Goal: Task Accomplishment & Management: Complete application form

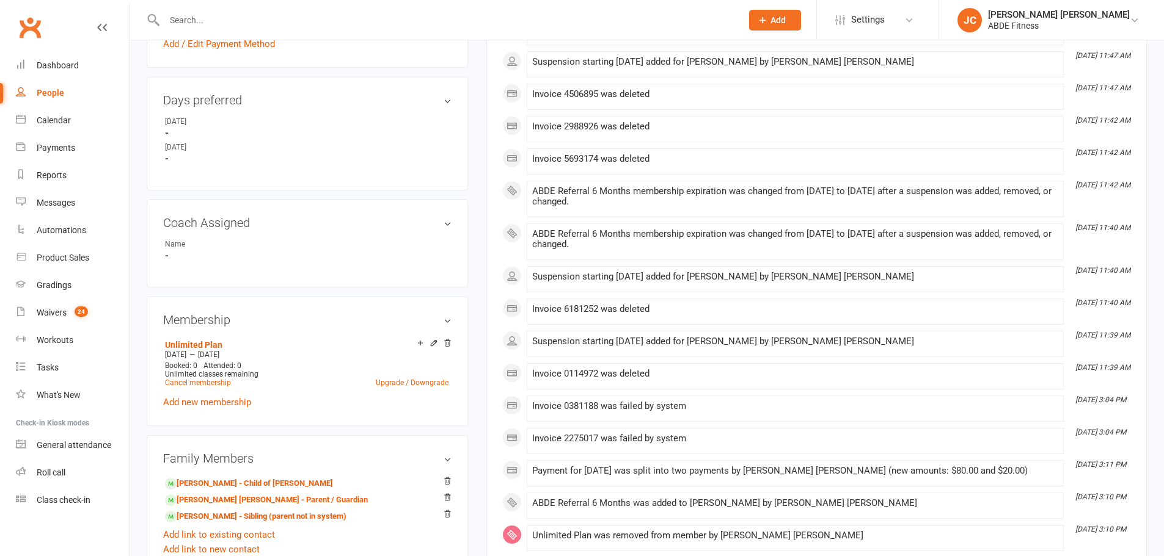
click at [1051, 35] on div "ABDE Referral 6 Months membership expiration was changed from [DATE] to [DATE] …" at bounding box center [795, 24] width 526 height 21
click at [1059, 24] on div "ABDE Fitness" at bounding box center [1059, 25] width 142 height 11
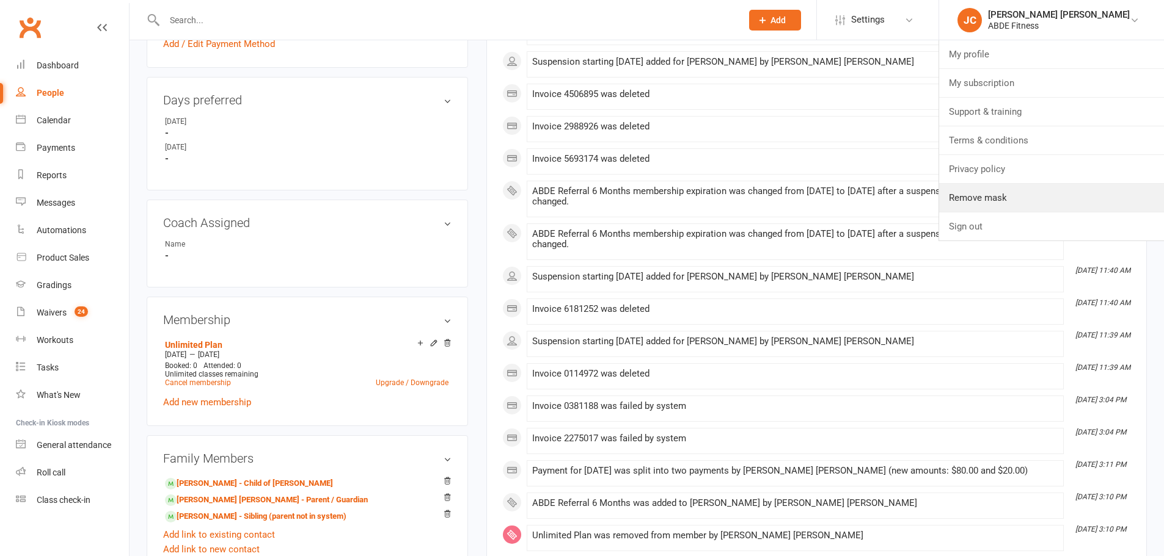
click at [1063, 197] on link "Remove mask" at bounding box center [1051, 198] width 225 height 28
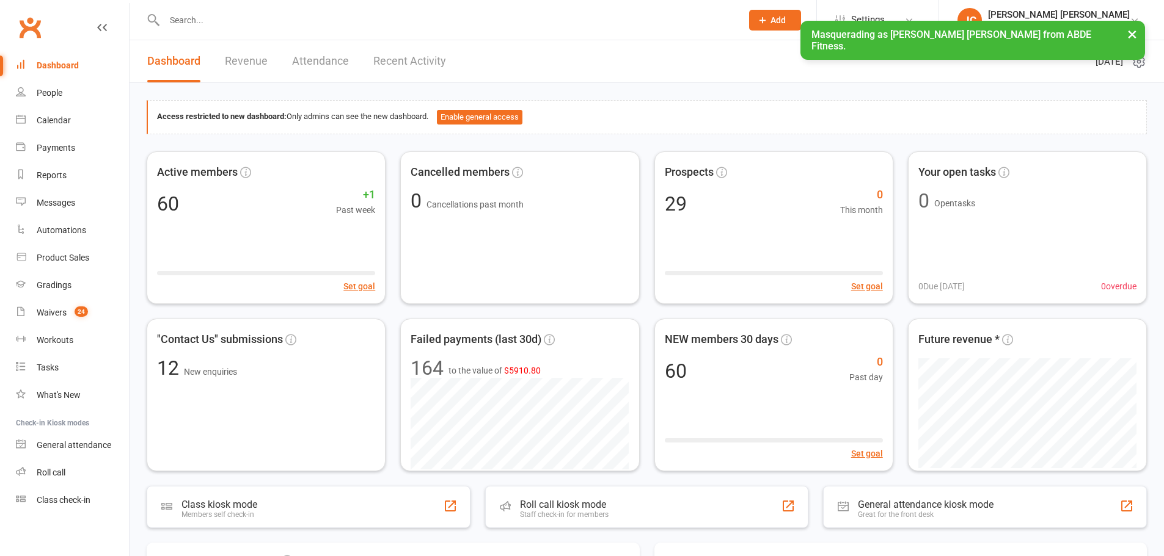
click at [66, 91] on link "People" at bounding box center [72, 92] width 113 height 27
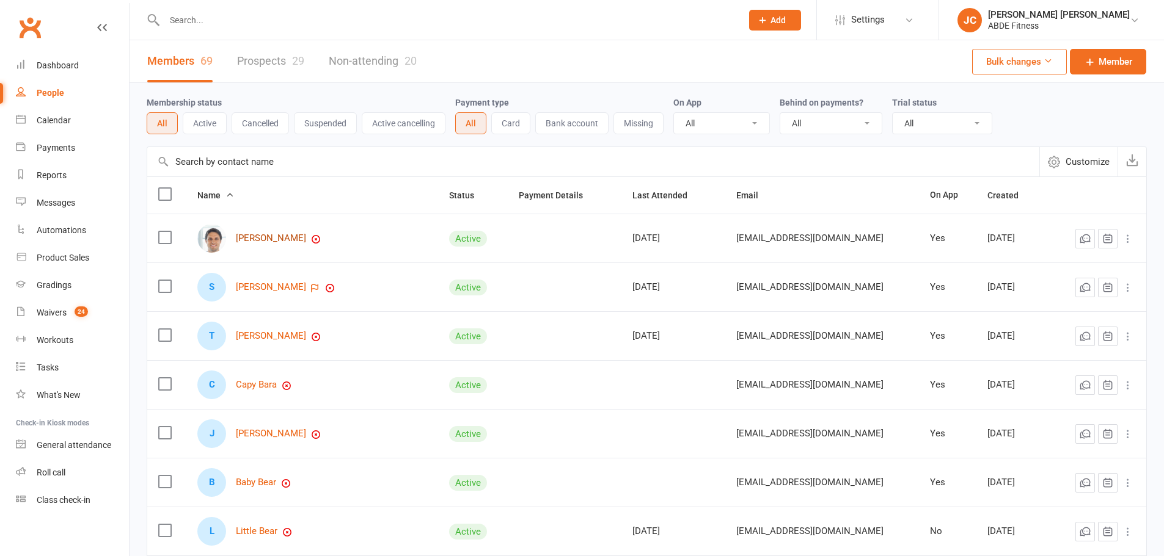
click at [290, 239] on link "[PERSON_NAME]" at bounding box center [271, 238] width 70 height 10
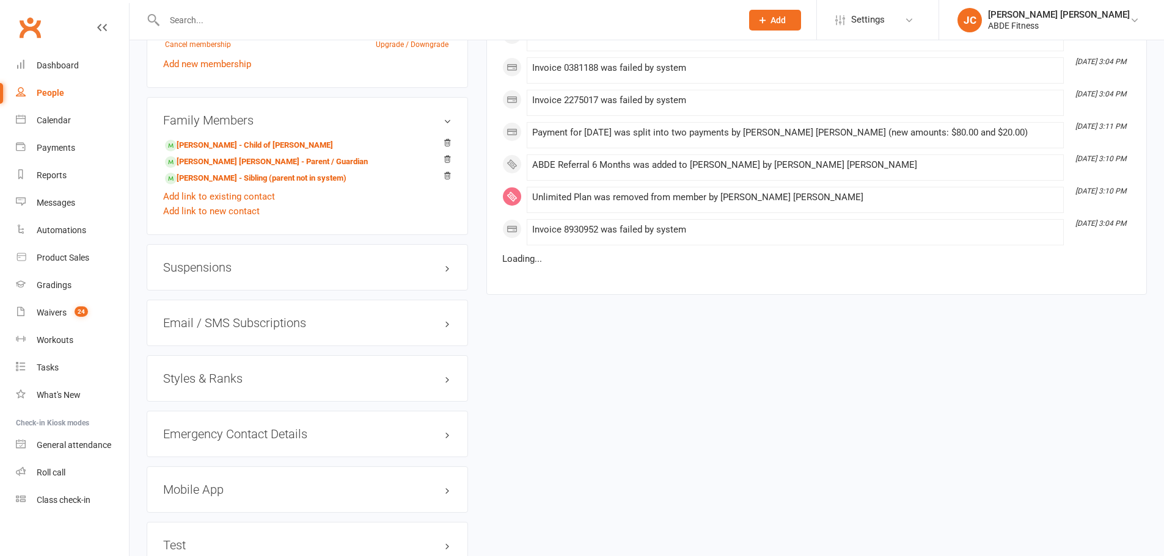
scroll to position [896, 0]
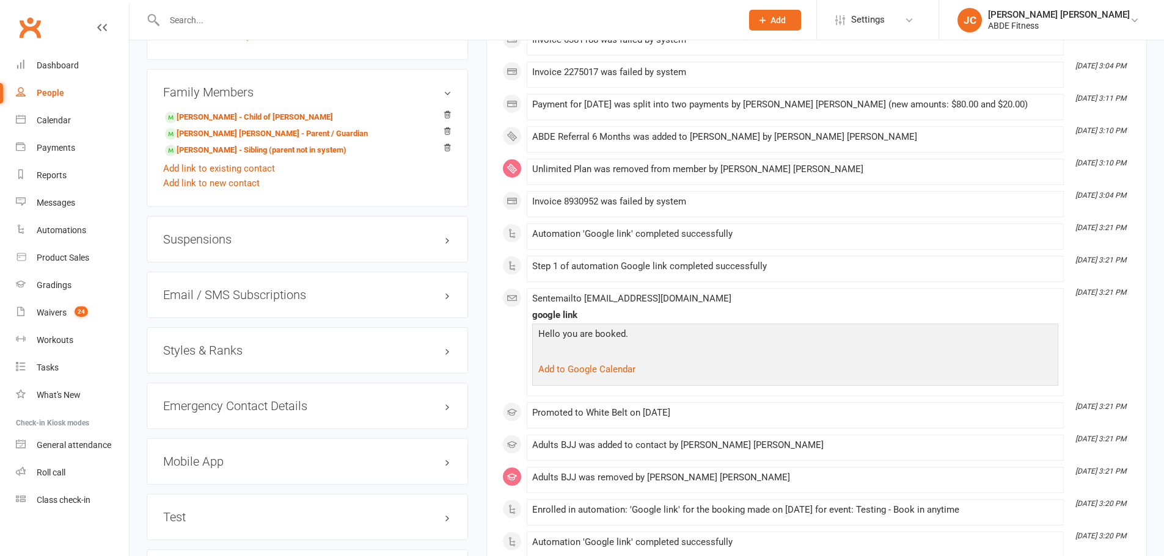
click at [244, 246] on div "Suspensions" at bounding box center [307, 239] width 321 height 46
click at [230, 244] on h3 "Suspensions" at bounding box center [307, 239] width 288 height 13
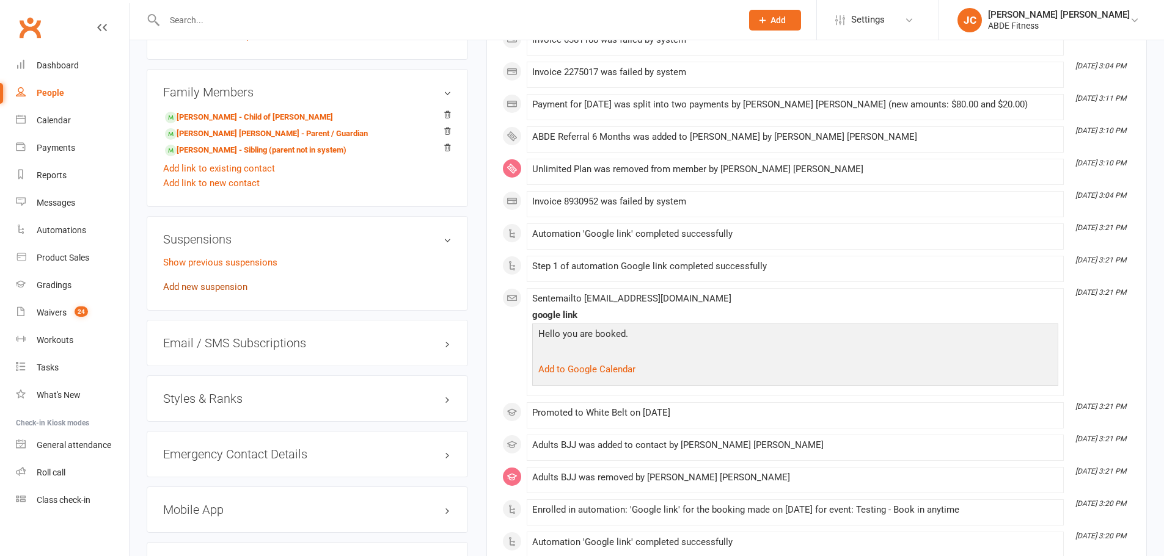
click at [216, 282] on link "Add new suspension" at bounding box center [205, 287] width 84 height 11
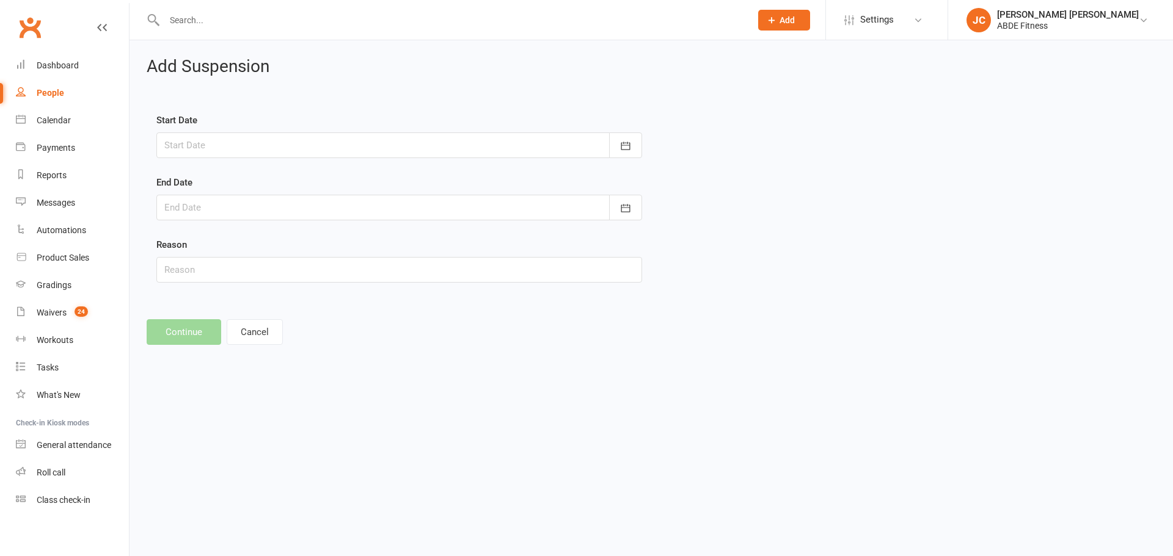
click at [480, 150] on div at bounding box center [399, 146] width 486 height 26
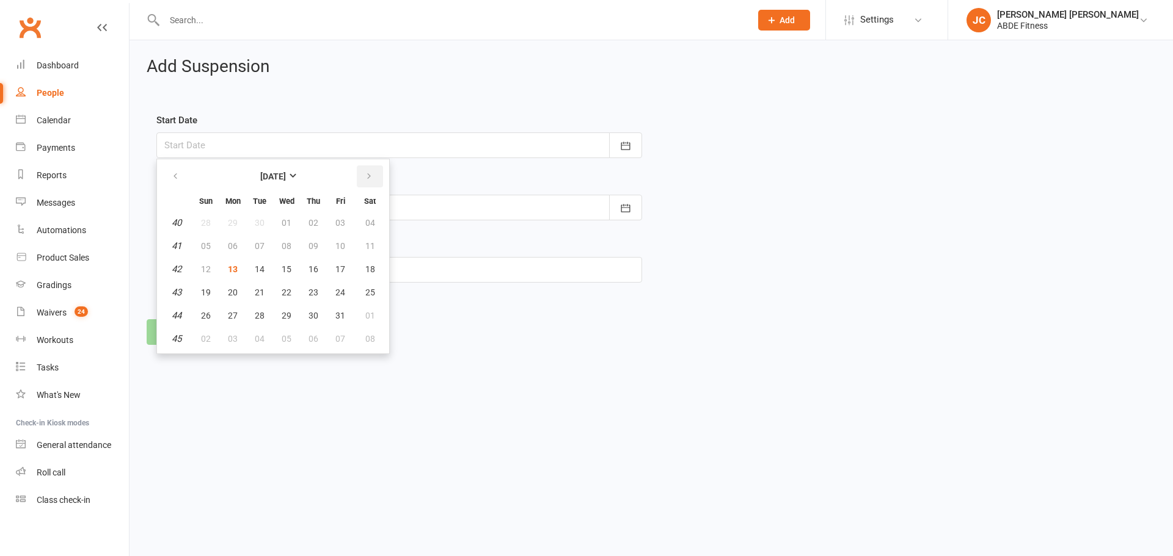
click at [366, 175] on icon "button" at bounding box center [369, 177] width 9 height 10
click at [366, 222] on span "01" at bounding box center [370, 223] width 10 height 10
type input "[DATE]"
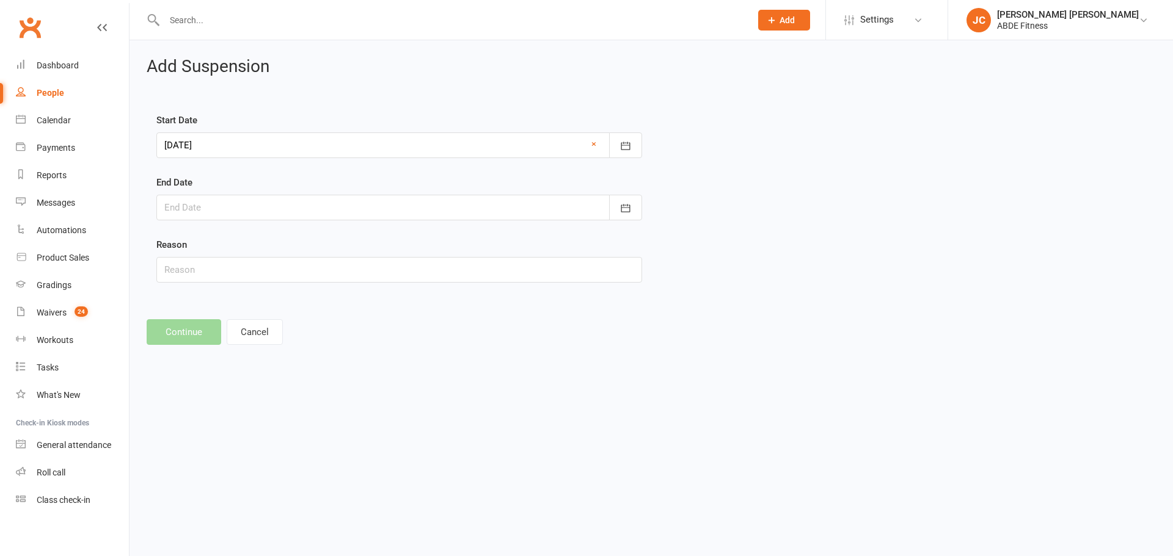
click at [387, 220] on form "Start Date [DATE] [DATE] Sun Mon Tue Wed Thu Fri Sat 44 26 27 28 29 30 31 01 45…" at bounding box center [399, 198] width 486 height 170
click at [406, 211] on div at bounding box center [399, 208] width 486 height 26
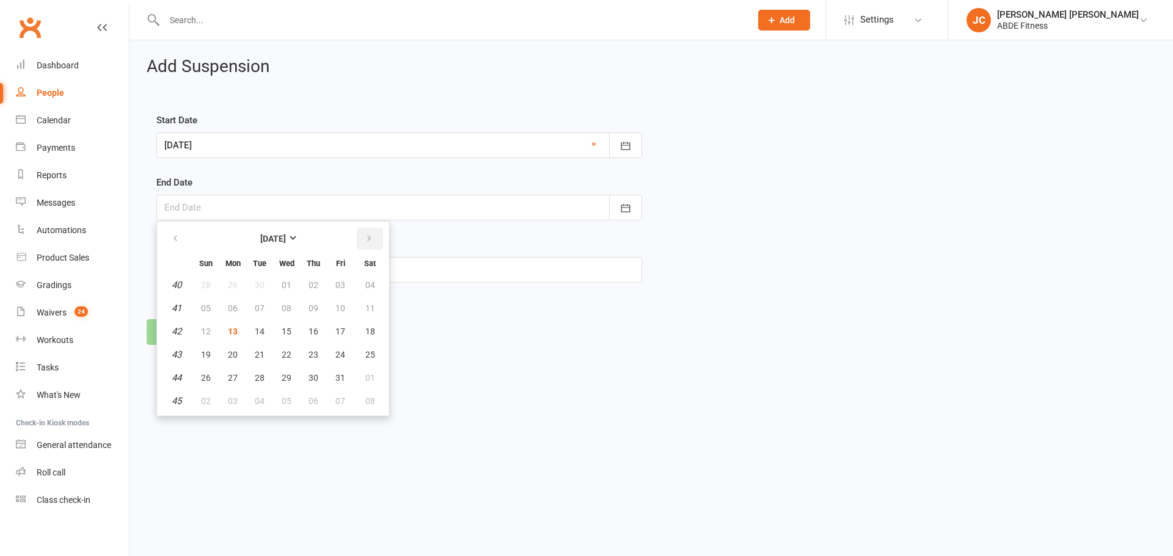
click at [371, 238] on icon "button" at bounding box center [369, 239] width 9 height 10
click at [285, 373] on span "31" at bounding box center [287, 378] width 10 height 10
type input "[DATE]"
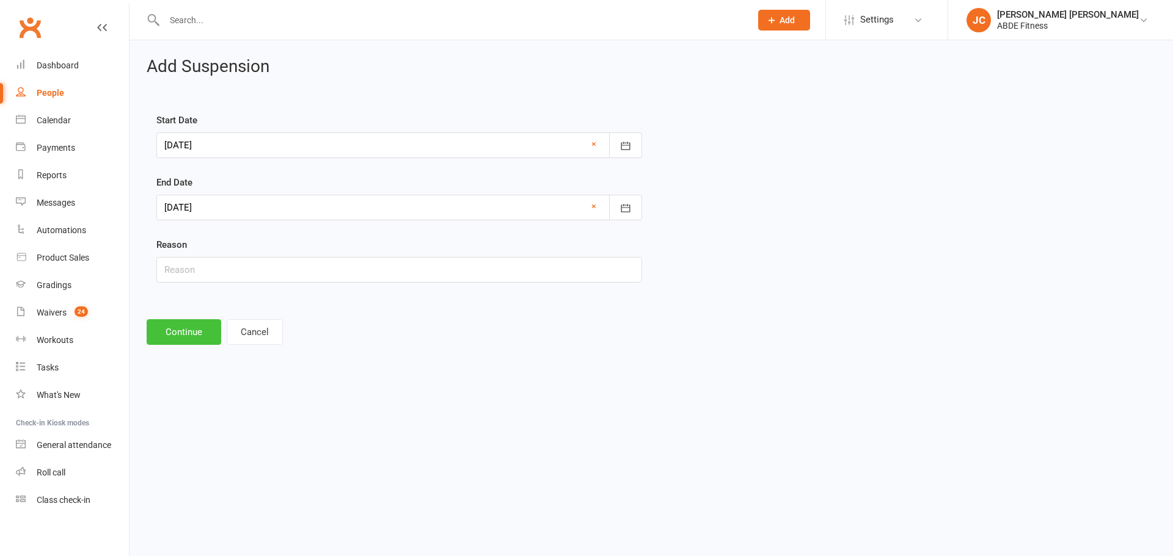
click at [187, 333] on button "Continue" at bounding box center [184, 332] width 75 height 26
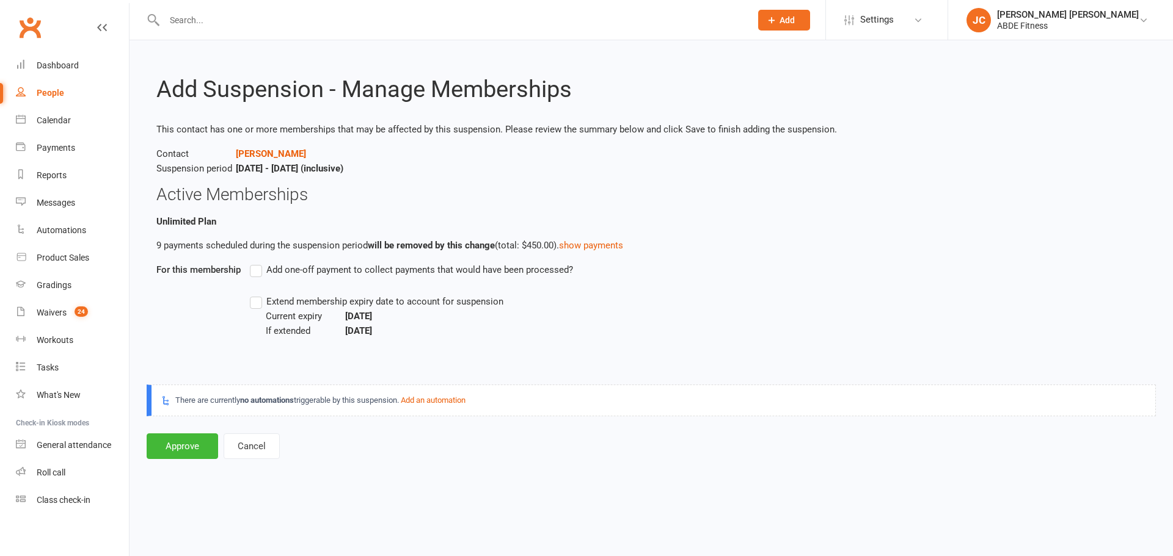
drag, startPoint x: 606, startPoint y: 270, endPoint x: 265, endPoint y: 274, distance: 340.9
click at [265, 274] on div "Add one-off payment to collect payments that would have been processed?" at bounding box center [570, 270] width 641 height 15
click at [264, 446] on button "Cancel" at bounding box center [252, 447] width 56 height 26
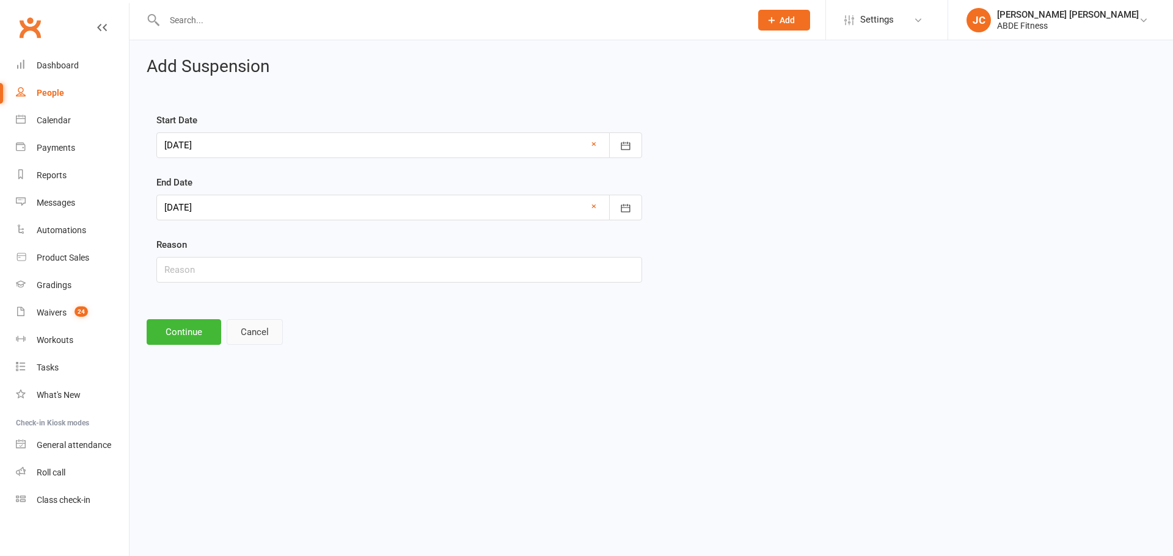
click at [235, 327] on button "Cancel" at bounding box center [255, 332] width 56 height 26
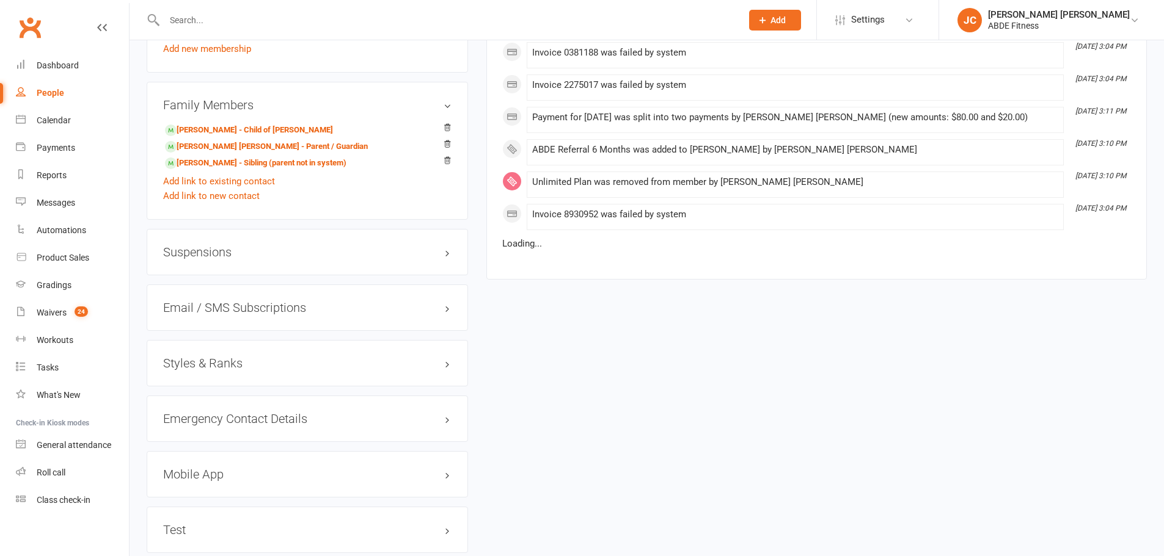
scroll to position [916, 0]
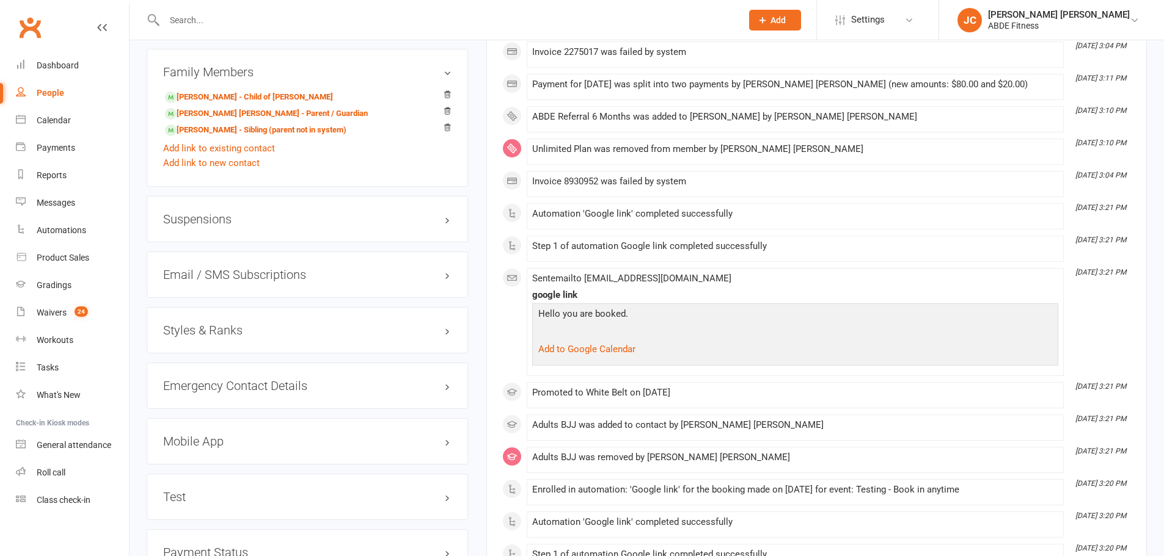
click at [268, 232] on div "Suspensions" at bounding box center [307, 219] width 321 height 46
click at [277, 227] on div "Suspensions" at bounding box center [307, 219] width 321 height 46
click at [367, 225] on div "Suspensions" at bounding box center [307, 219] width 321 height 46
click at [435, 215] on h3 "Suspensions" at bounding box center [307, 219] width 288 height 13
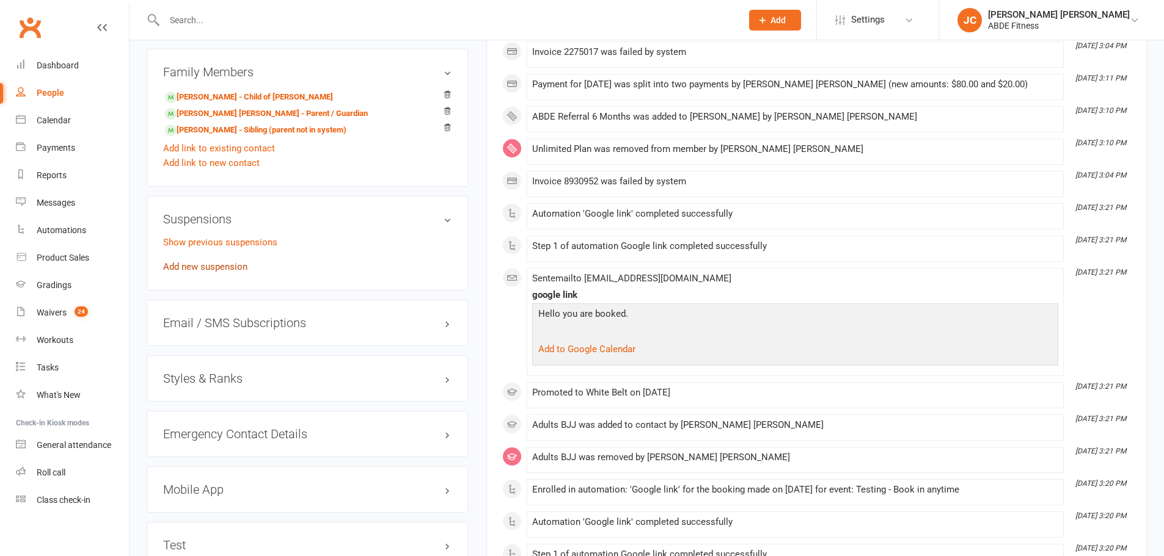
click at [224, 268] on link "Add new suspension" at bounding box center [205, 266] width 84 height 11
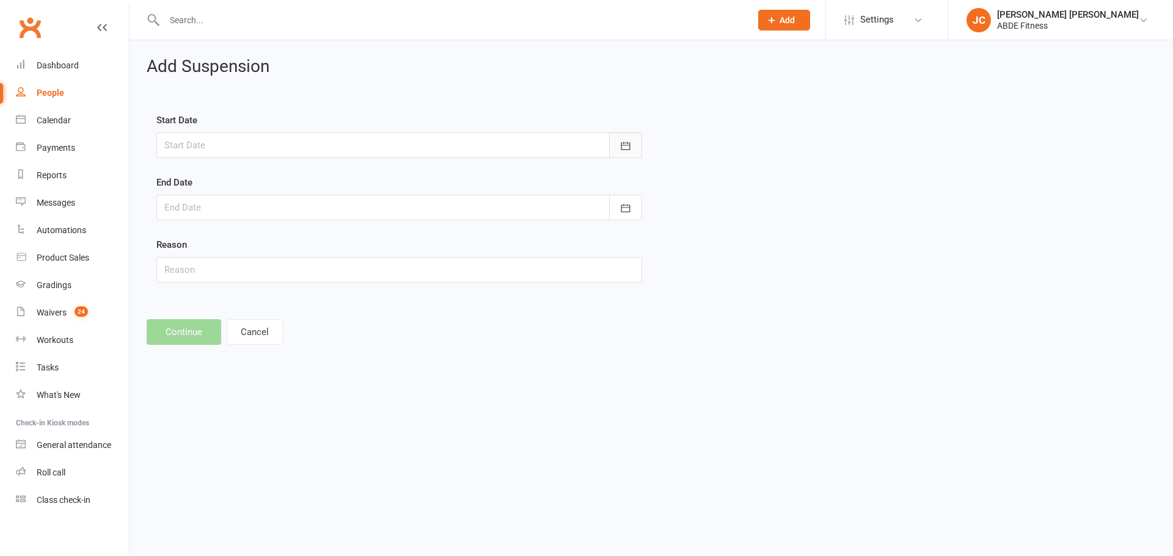
click at [628, 147] on icon "button" at bounding box center [625, 146] width 12 height 12
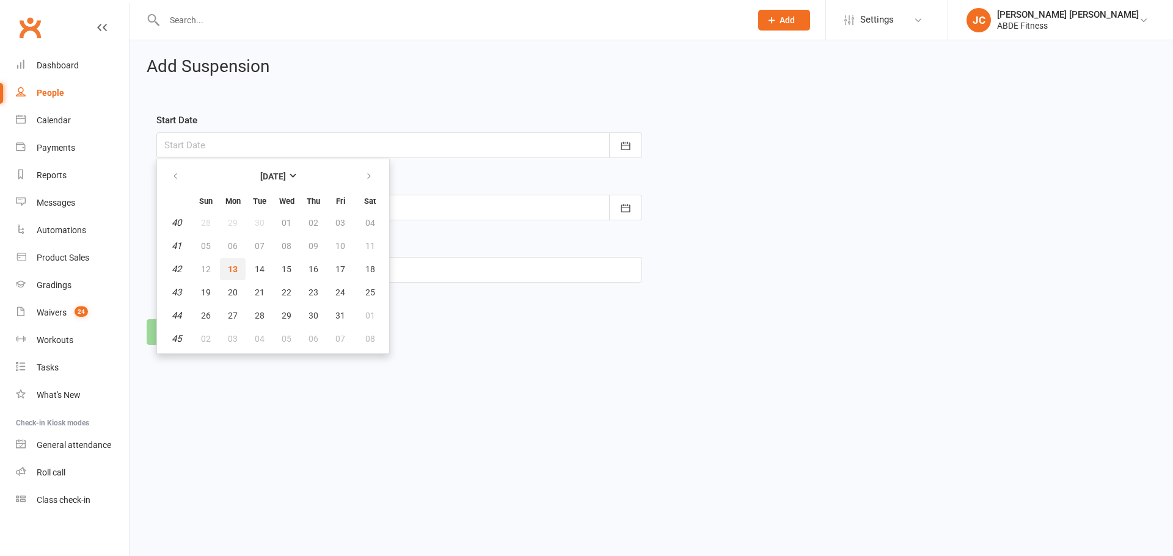
click at [232, 269] on span "13" at bounding box center [233, 269] width 10 height 10
type input "[DATE]"
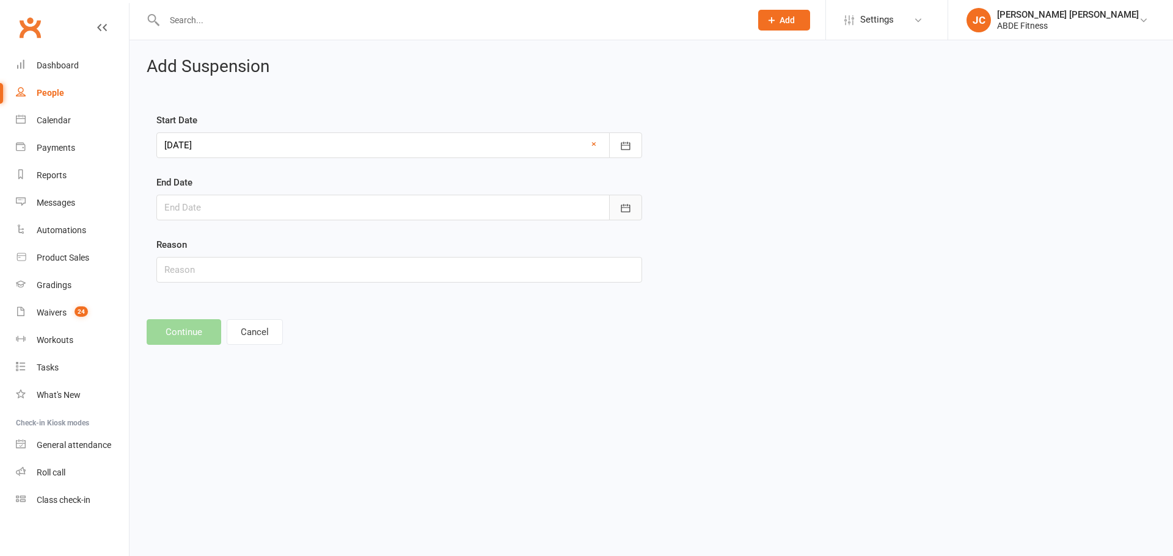
click at [617, 206] on button "button" at bounding box center [625, 208] width 33 height 26
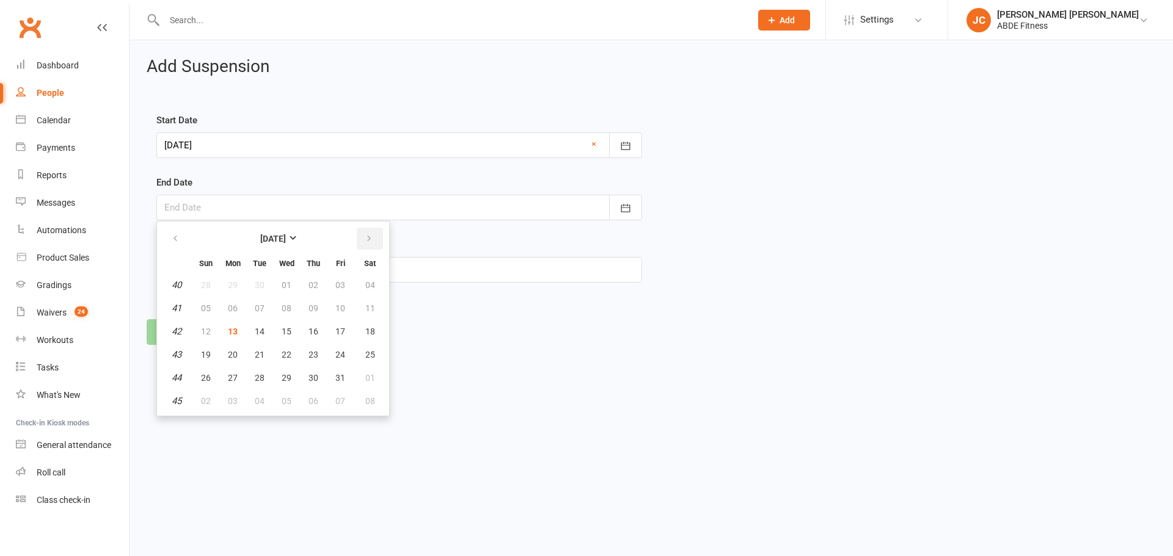
click at [370, 239] on icon "button" at bounding box center [369, 239] width 9 height 10
click at [208, 401] on span "30" at bounding box center [206, 401] width 10 height 10
type input "[DATE]"
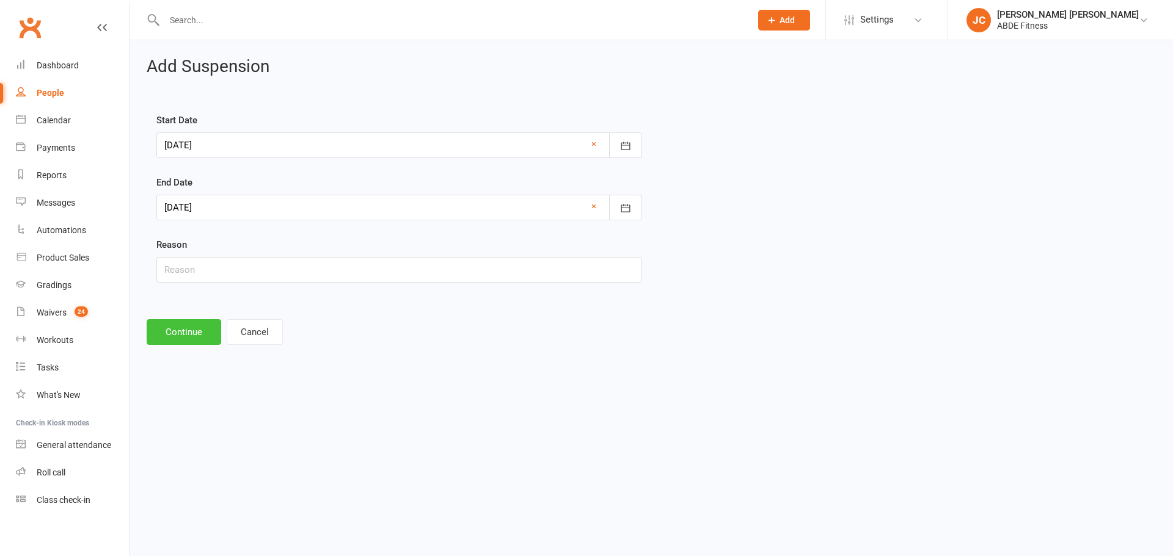
click at [162, 330] on button "Continue" at bounding box center [184, 332] width 75 height 26
